Goal: Transaction & Acquisition: Purchase product/service

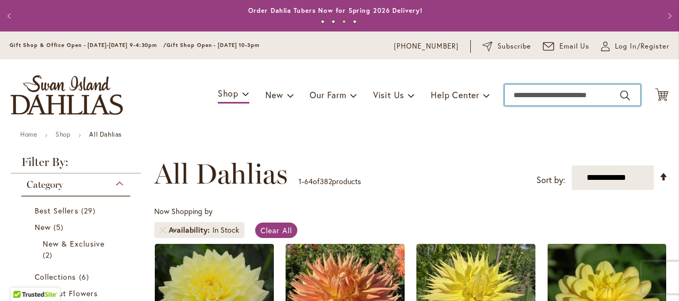
click at [537, 98] on input "Search" at bounding box center [572, 94] width 136 height 21
type input "**********"
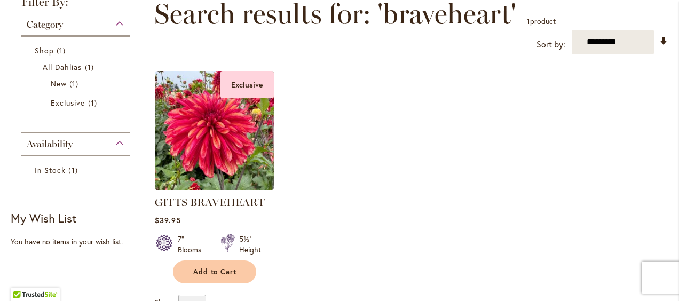
scroll to position [180, 0]
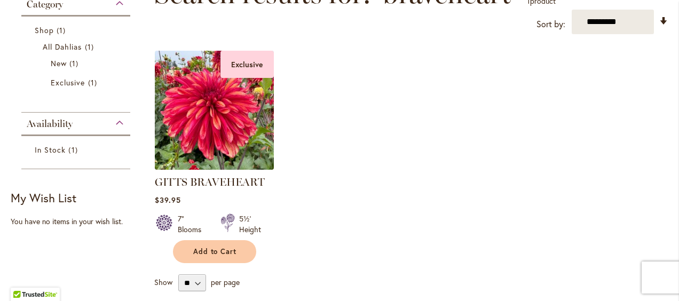
click at [240, 140] on img at bounding box center [214, 110] width 125 height 125
click at [230, 135] on img at bounding box center [214, 110] width 125 height 125
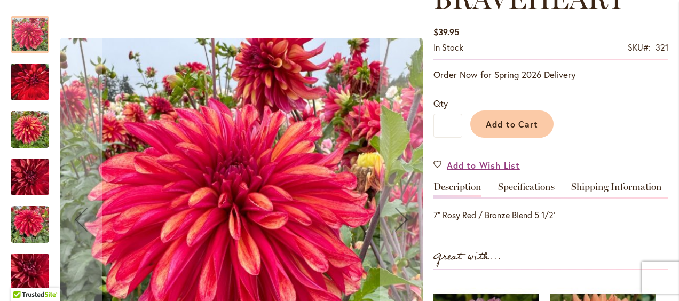
scroll to position [267, 0]
